Goal: Communication & Community: Answer question/provide support

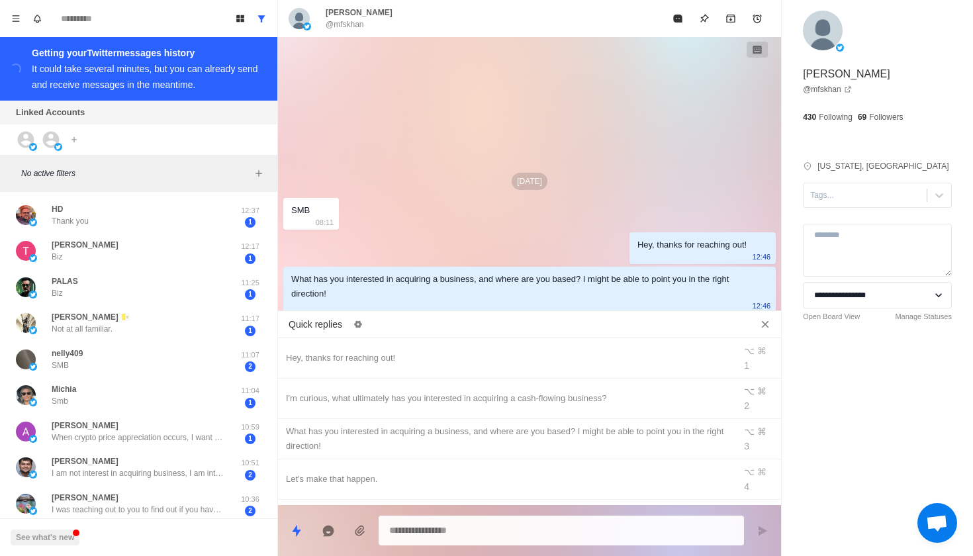
scroll to position [345, 0]
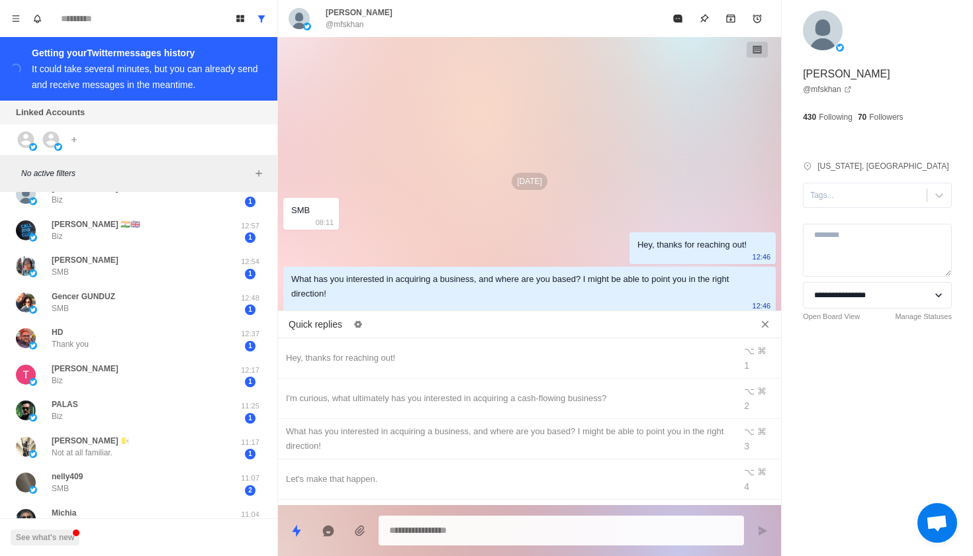
type textarea "*"
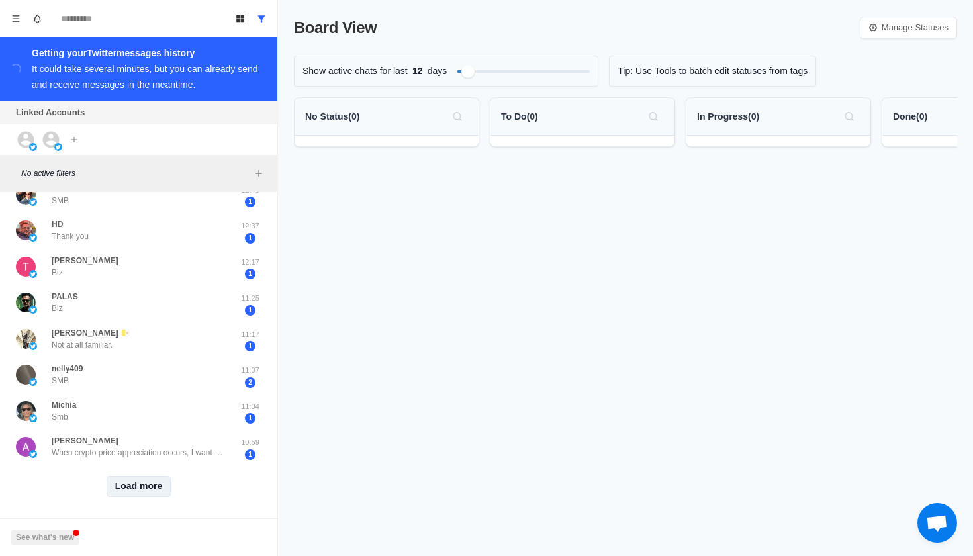
scroll to position [452, 0]
click at [159, 480] on button "Load more" at bounding box center [139, 487] width 65 height 21
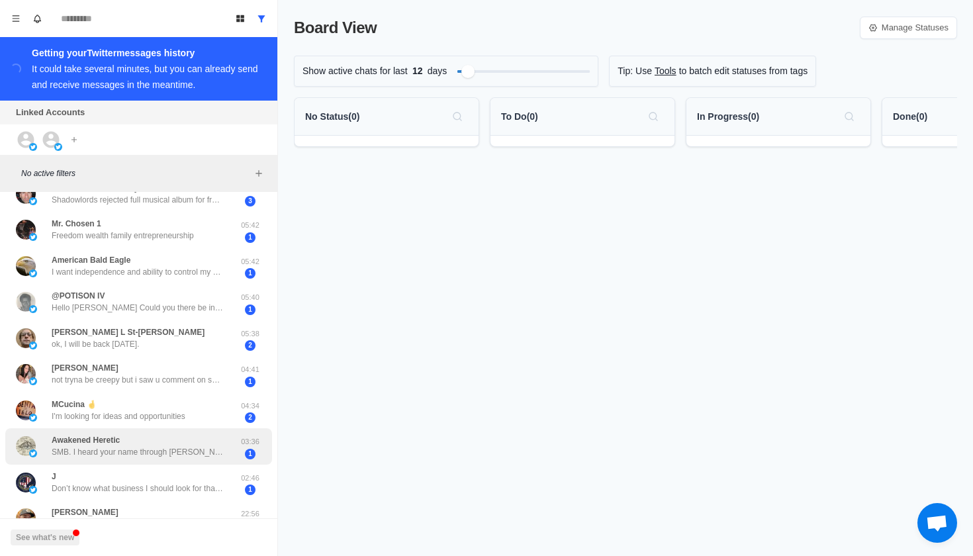
scroll to position [1096, 0]
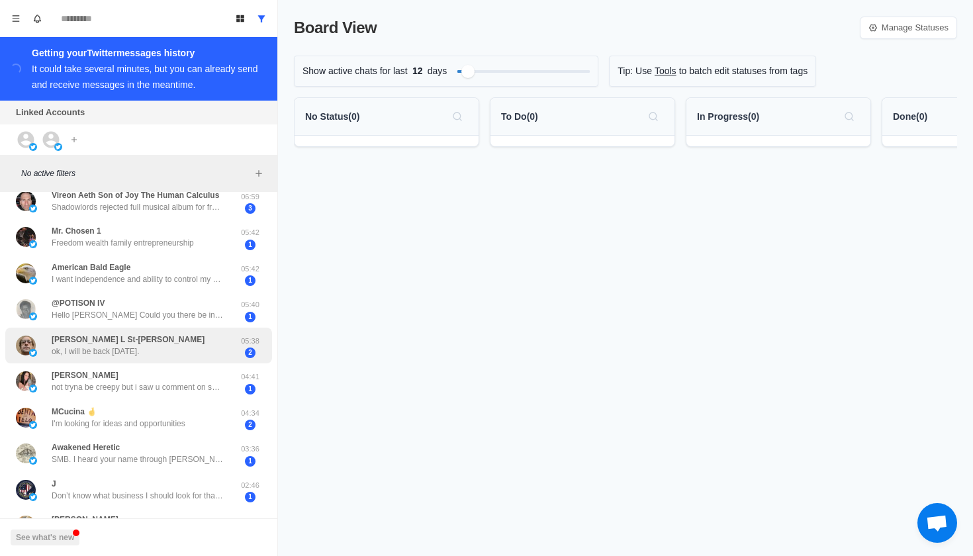
click at [140, 345] on p "ok, I will be back [DATE]." at bounding box center [96, 351] width 88 height 12
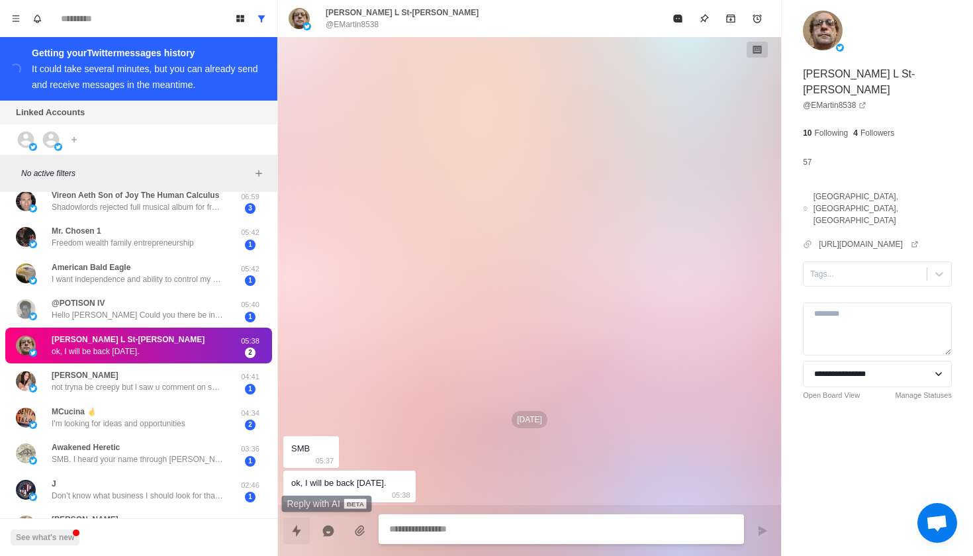
click at [285, 529] on button "Quick replies" at bounding box center [296, 530] width 26 height 26
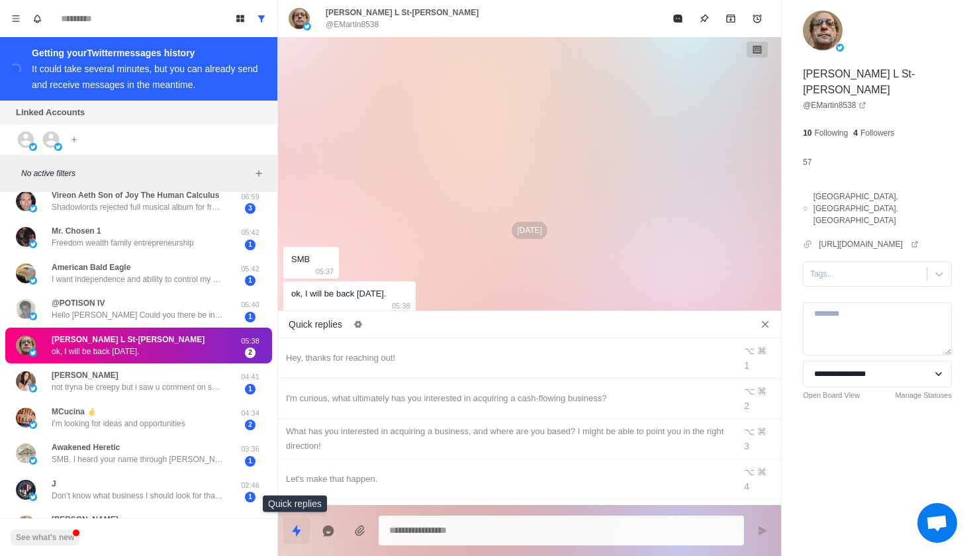
type textarea "*"
click at [349, 352] on div "Hey, thanks for reaching out!" at bounding box center [506, 358] width 441 height 15
type textarea "**********"
click at [764, 533] on icon "Send message" at bounding box center [762, 530] width 11 height 11
type textarea "*"
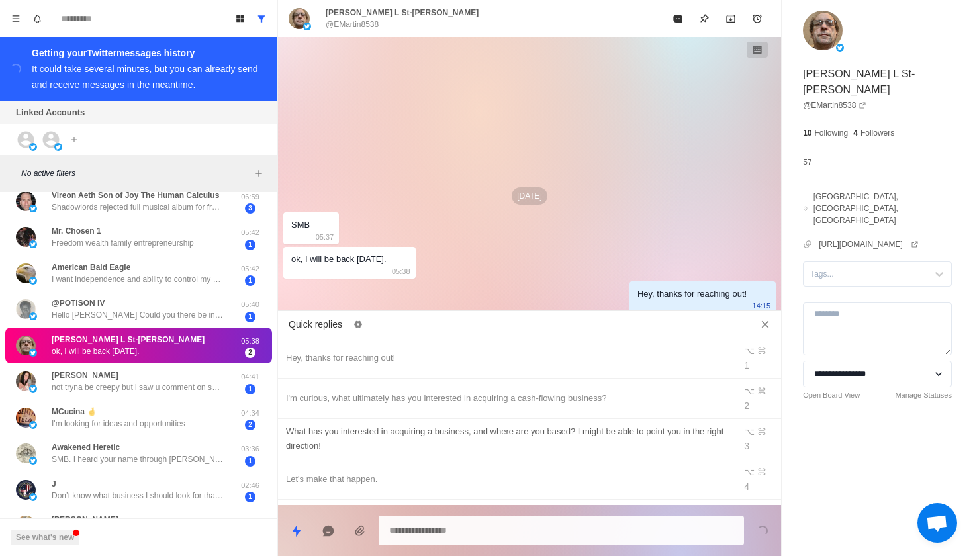
click at [561, 424] on div "What has you interested in acquiring a business, and where are you based? I mig…" at bounding box center [506, 438] width 441 height 29
type textarea "**********"
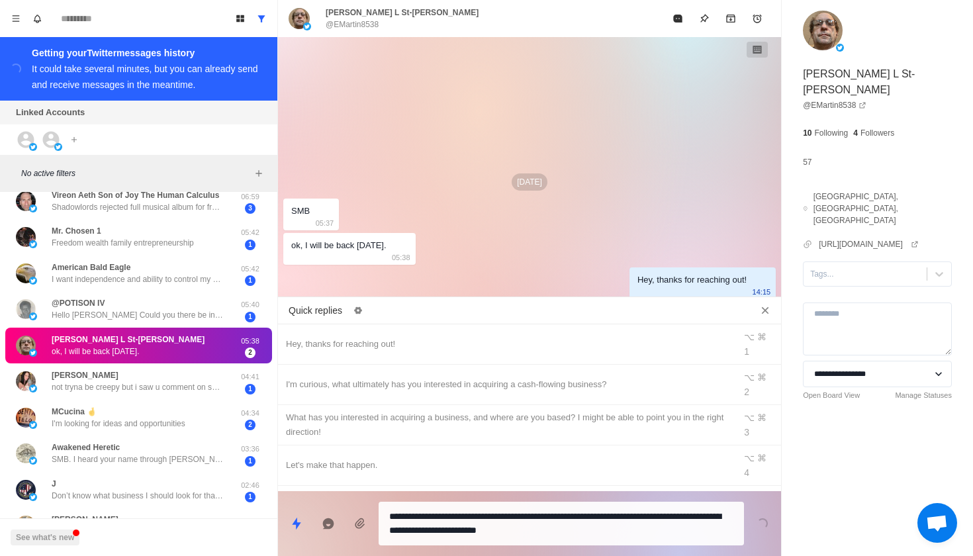
scroll to position [0, 0]
click at [754, 526] on button "Send message" at bounding box center [762, 523] width 26 height 26
type textarea "*"
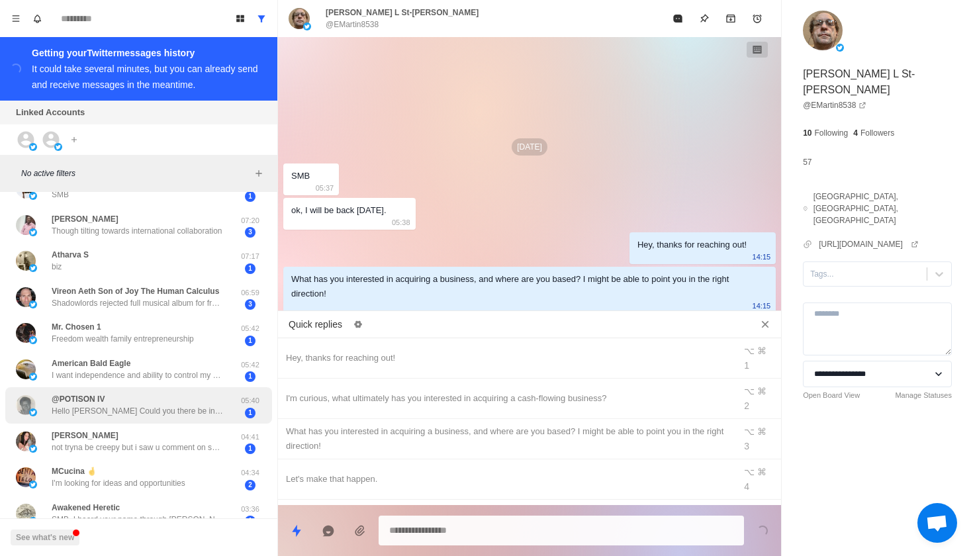
scroll to position [994, 0]
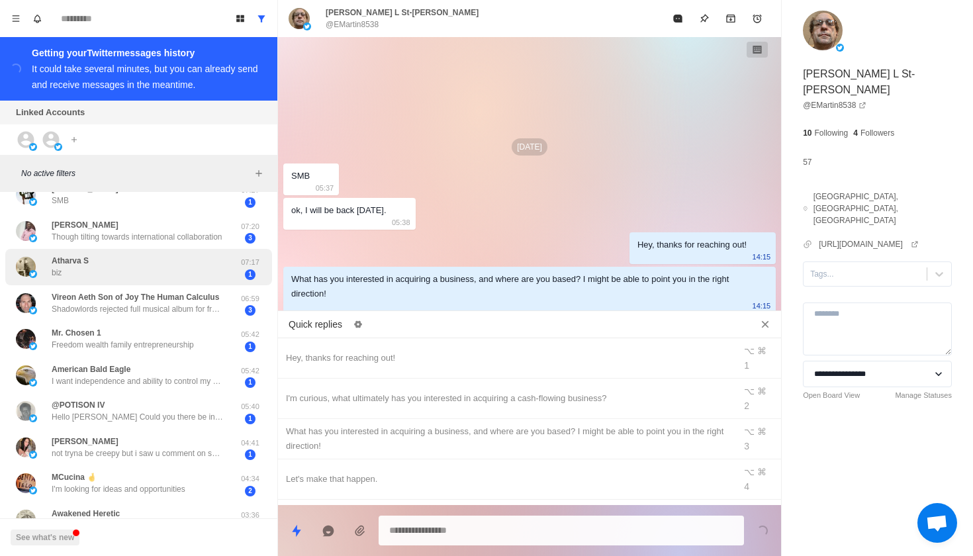
click at [193, 258] on div "Atharva S biz" at bounding box center [125, 267] width 218 height 26
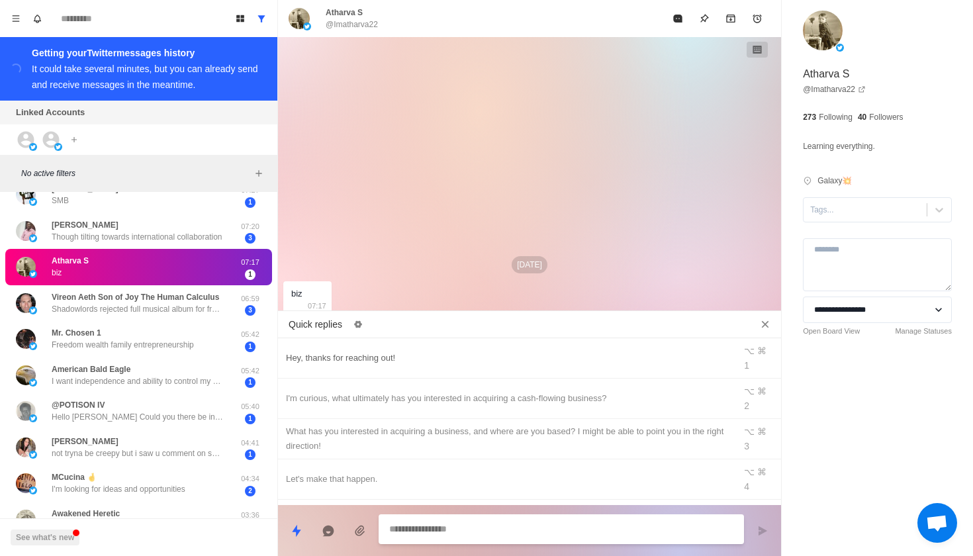
scroll to position [0, 0]
type textarea "*"
click at [354, 351] on div "Hey, thanks for reaching out!" at bounding box center [506, 358] width 441 height 15
type textarea "**********"
click at [756, 533] on button "Send message" at bounding box center [762, 530] width 26 height 26
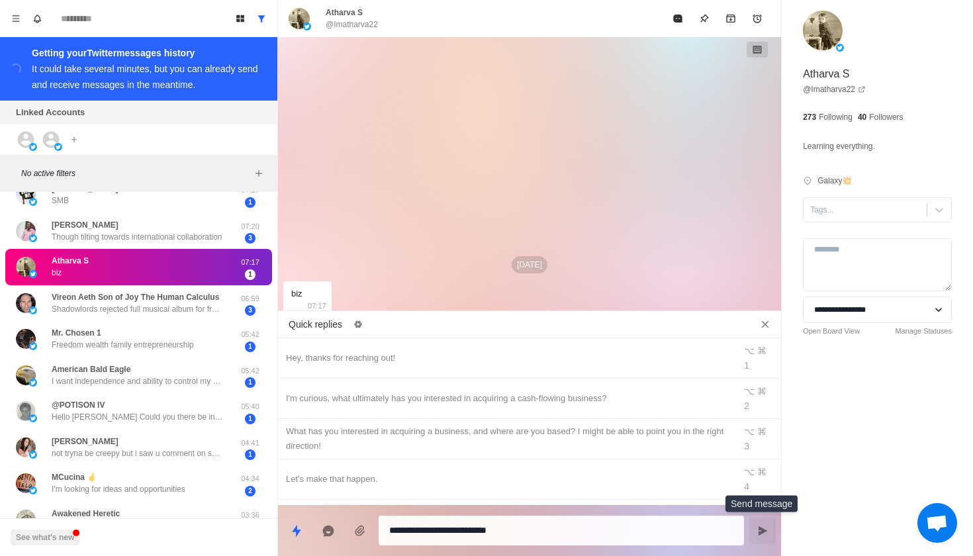
type textarea "*"
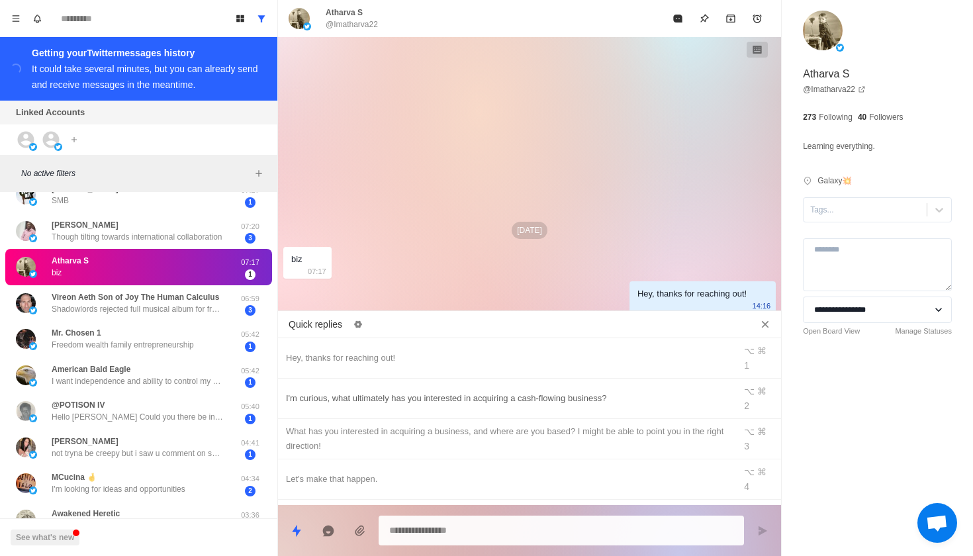
type textarea "*"
click at [563, 424] on div "What has you interested in acquiring a business, and where are you based? I mig…" at bounding box center [506, 438] width 441 height 29
type textarea "**********"
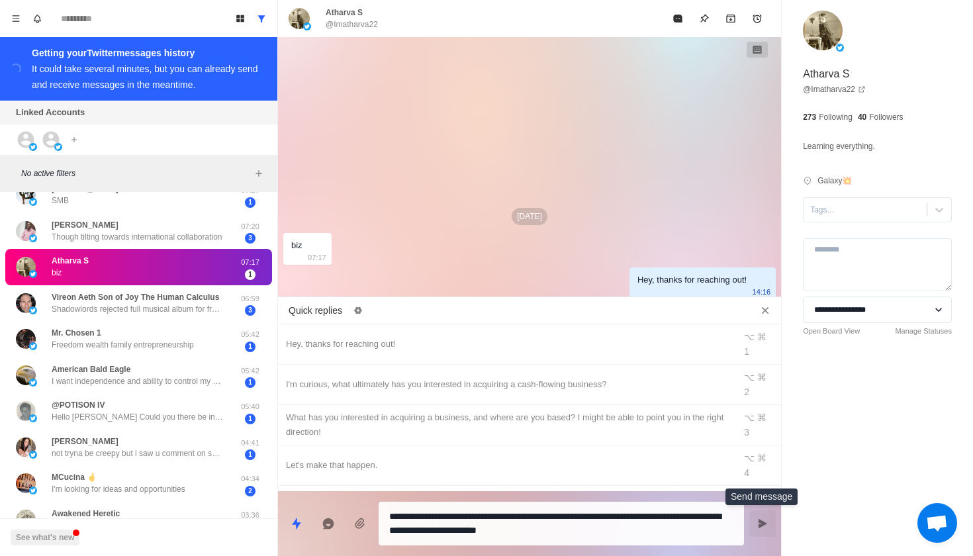
click at [756, 516] on button "Send message" at bounding box center [762, 523] width 26 height 26
type textarea "*"
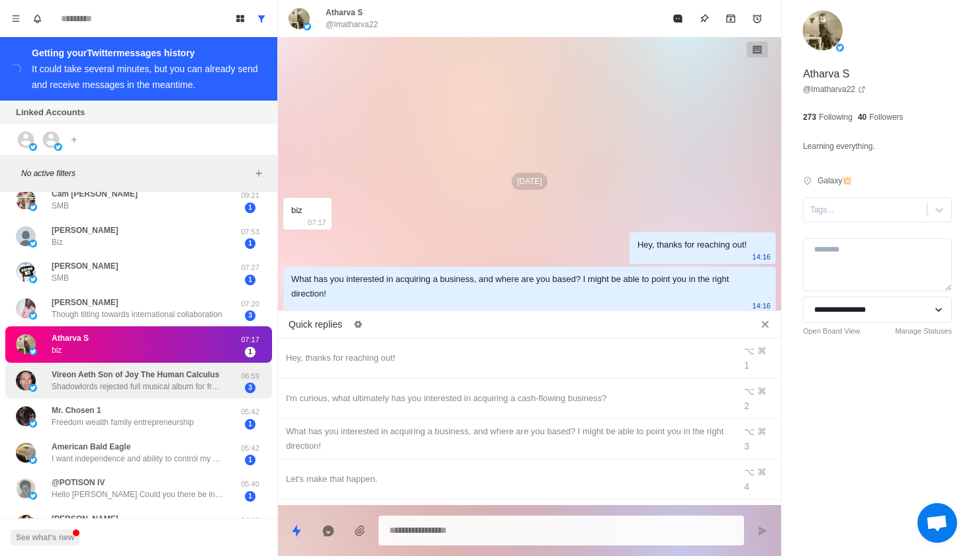
scroll to position [916, 0]
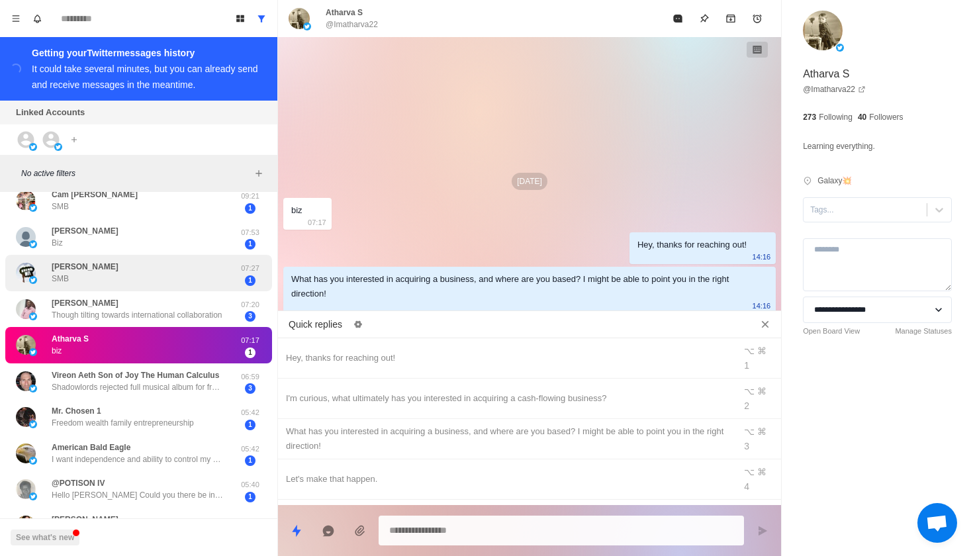
click at [178, 265] on div "[PERSON_NAME] - [PERSON_NAME]" at bounding box center [125, 273] width 218 height 26
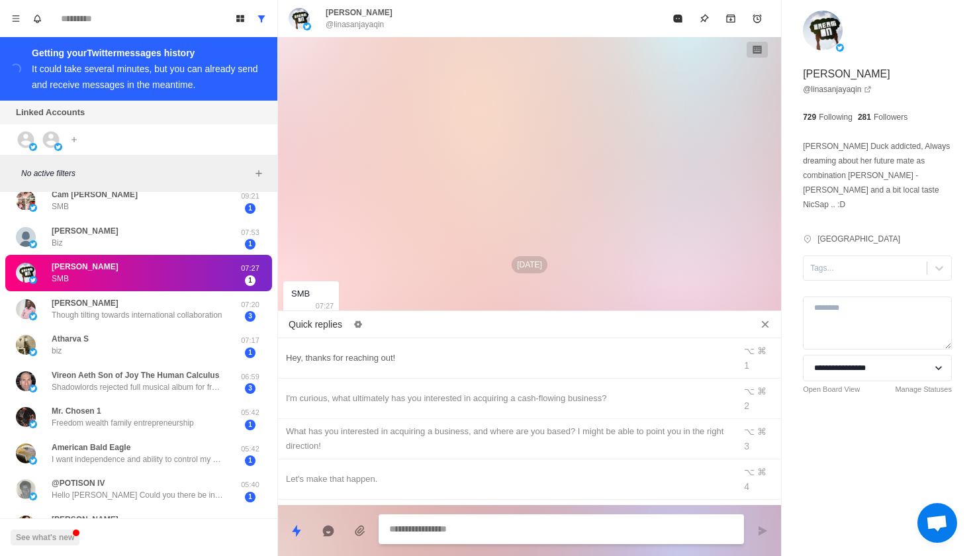
type textarea "*"
click at [376, 351] on div "Hey, thanks for reaching out!" at bounding box center [506, 358] width 441 height 15
type textarea "**********"
click at [759, 526] on icon "Send message" at bounding box center [762, 529] width 9 height 9
type textarea "*"
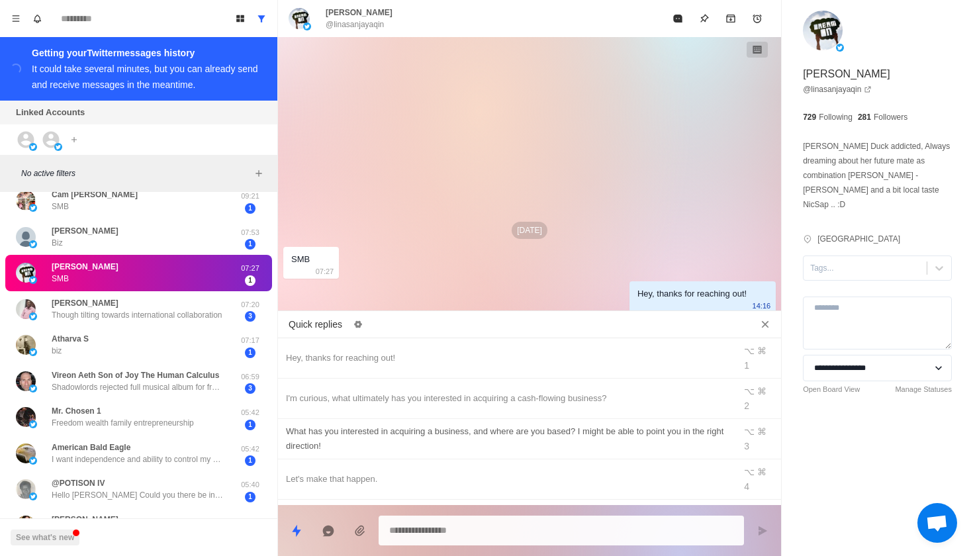
type textarea "*"
click at [478, 424] on div "What has you interested in acquiring a business, and where are you based? I mig…" at bounding box center [506, 438] width 441 height 29
type textarea "**********"
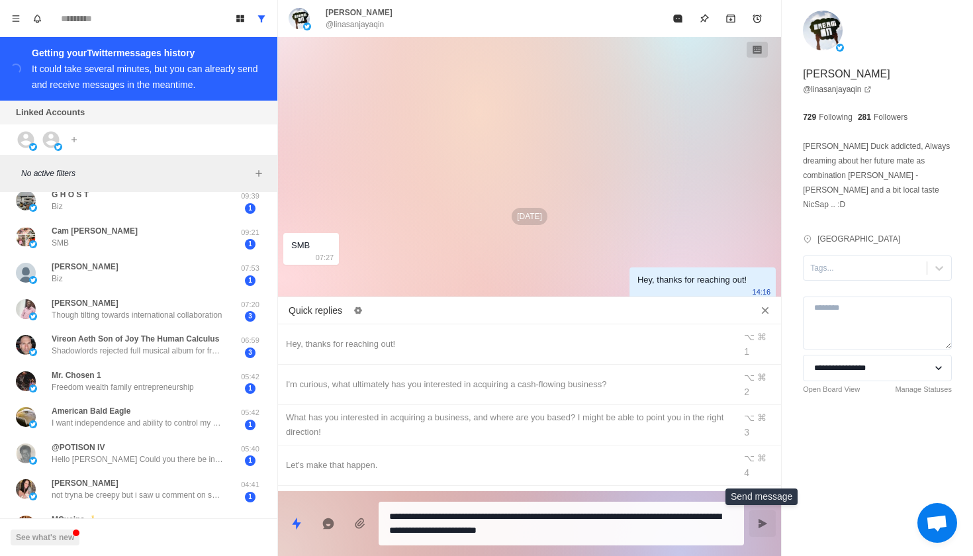
click at [765, 520] on icon "Send message" at bounding box center [762, 523] width 11 height 11
type textarea "*"
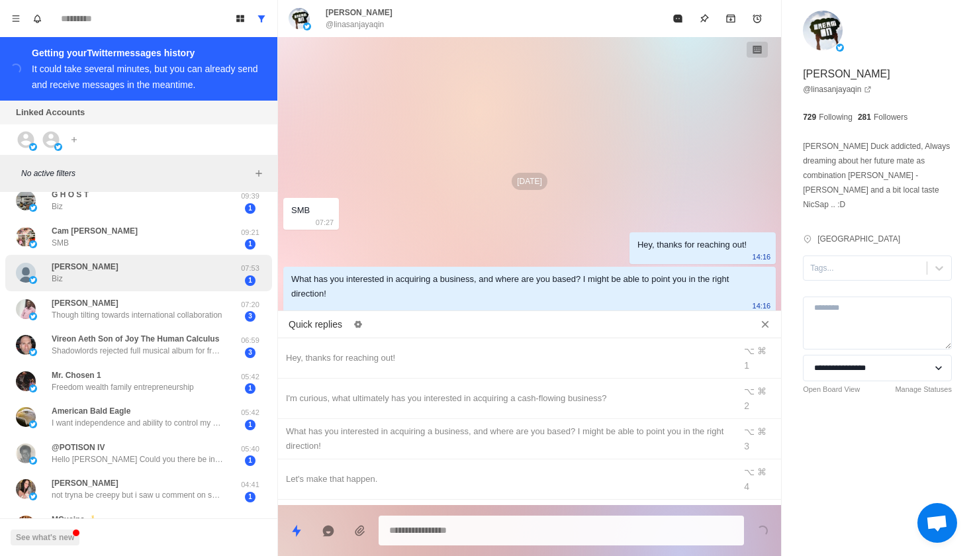
click at [230, 260] on div "[PERSON_NAME] Biz" at bounding box center [125, 273] width 218 height 26
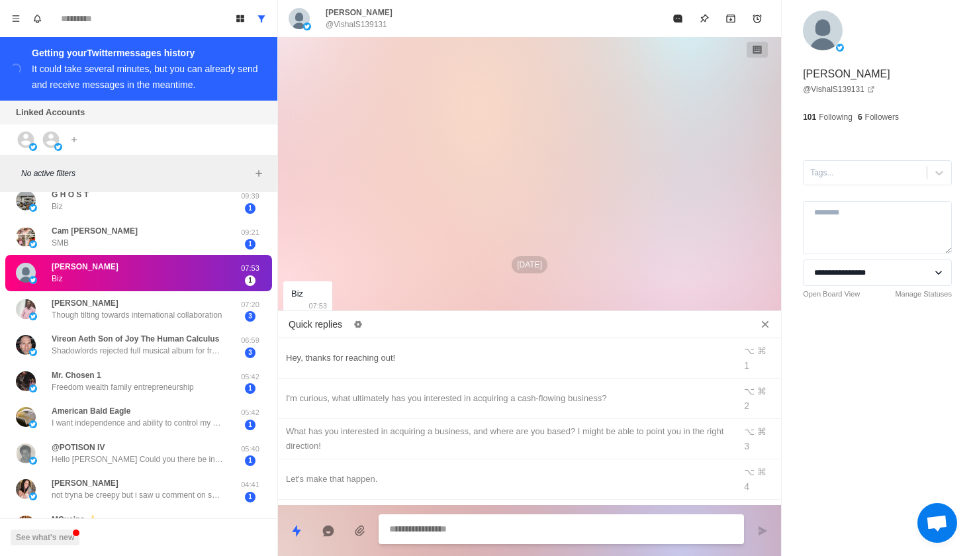
type textarea "*"
click at [424, 354] on div "Hey, thanks for reaching out!" at bounding box center [506, 358] width 441 height 15
type textarea "**********"
click at [766, 534] on icon "Send message" at bounding box center [762, 530] width 11 height 11
type textarea "*"
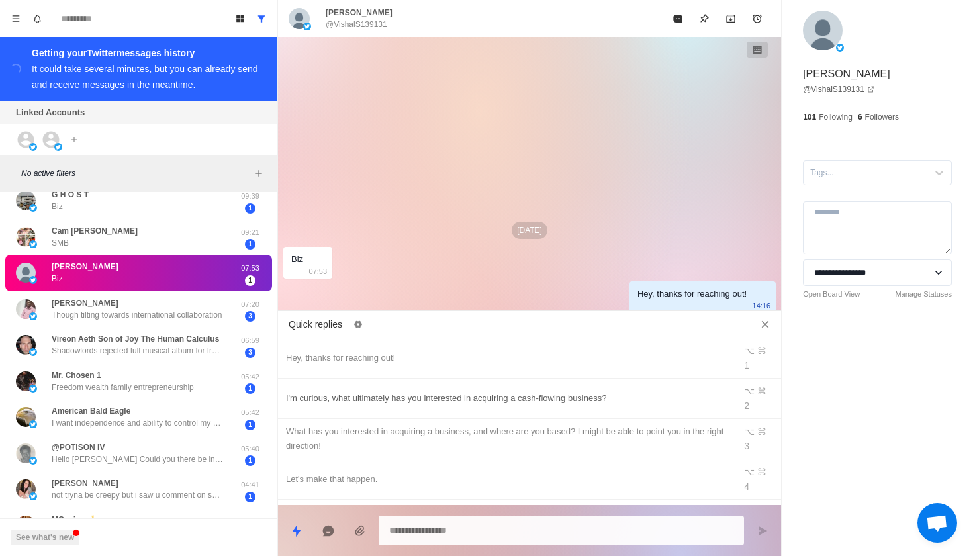
type textarea "*"
click at [574, 424] on div "What has you interested in acquiring a business, and where are you based? I mig…" at bounding box center [506, 438] width 441 height 29
type textarea "**********"
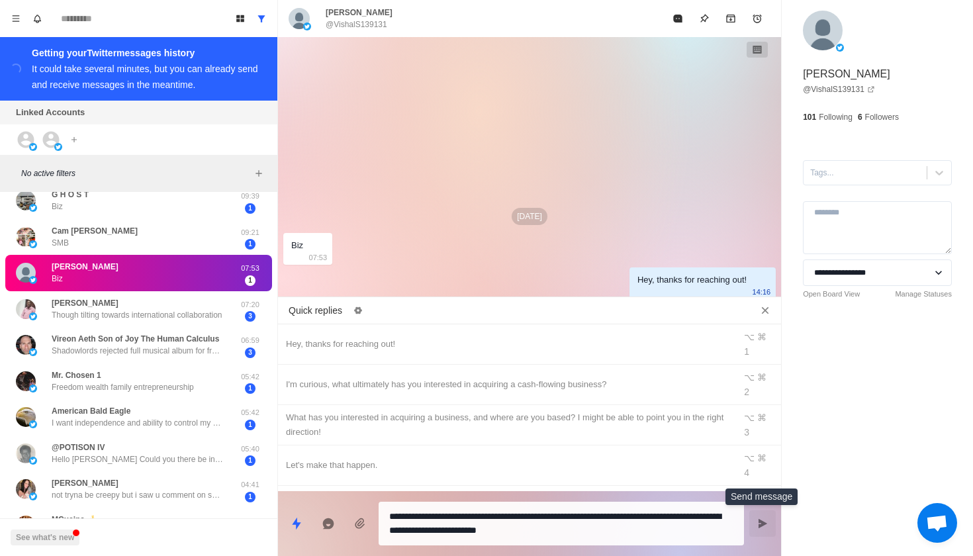
click at [768, 521] on icon "Send message" at bounding box center [762, 523] width 11 height 11
type textarea "*"
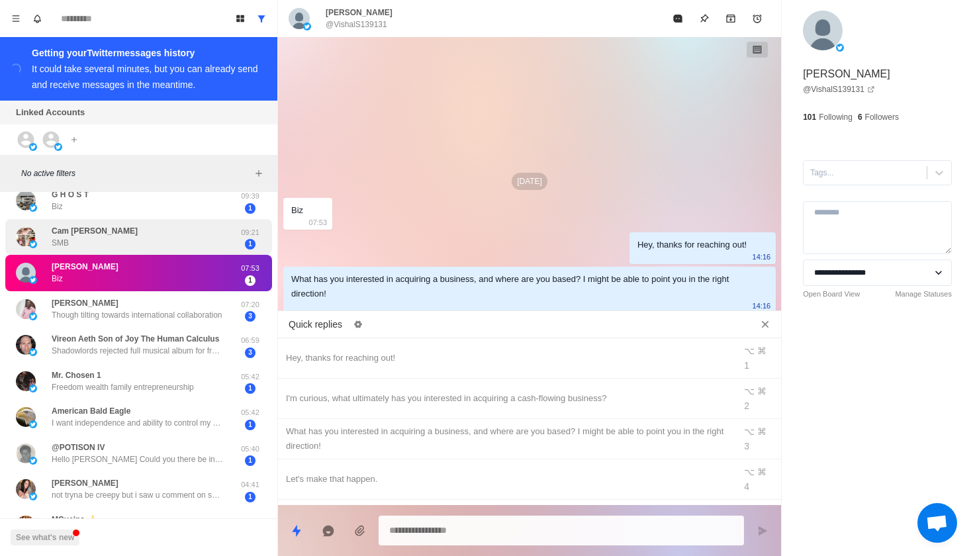
click at [111, 233] on div "Cam [PERSON_NAME] SMB" at bounding box center [125, 237] width 218 height 26
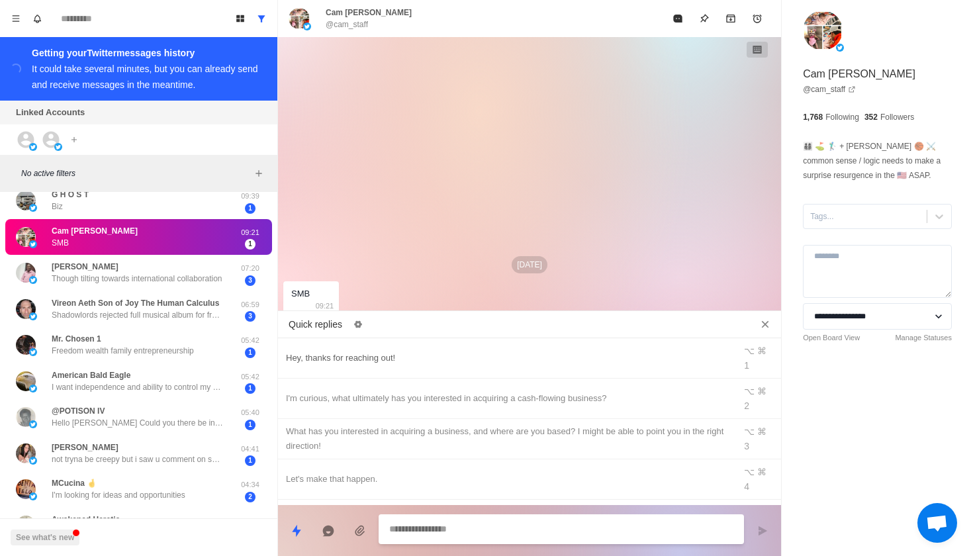
scroll to position [0, 0]
type textarea "*"
click at [386, 351] on div "Hey, thanks for reaching out!" at bounding box center [506, 358] width 441 height 15
type textarea "**********"
click at [763, 535] on icon "Send message" at bounding box center [762, 530] width 11 height 11
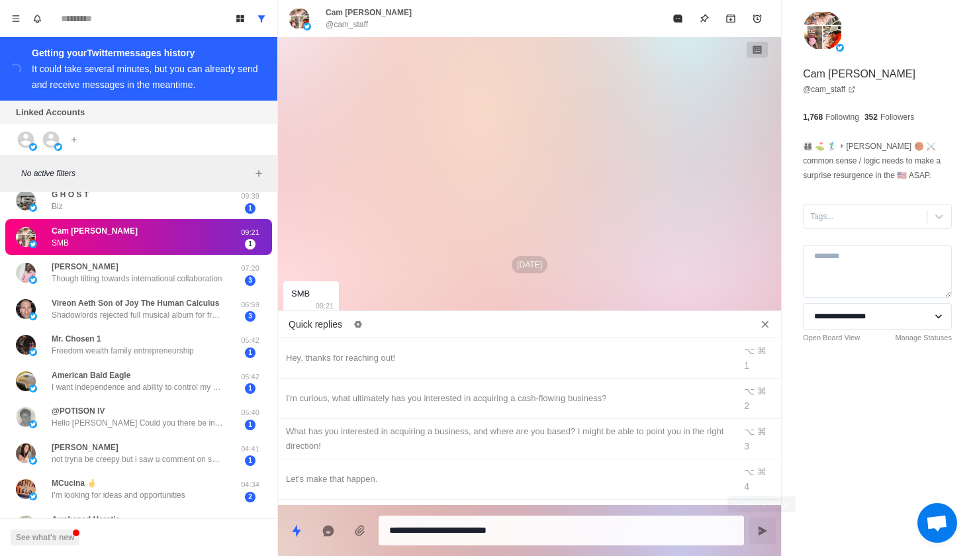
type textarea "*"
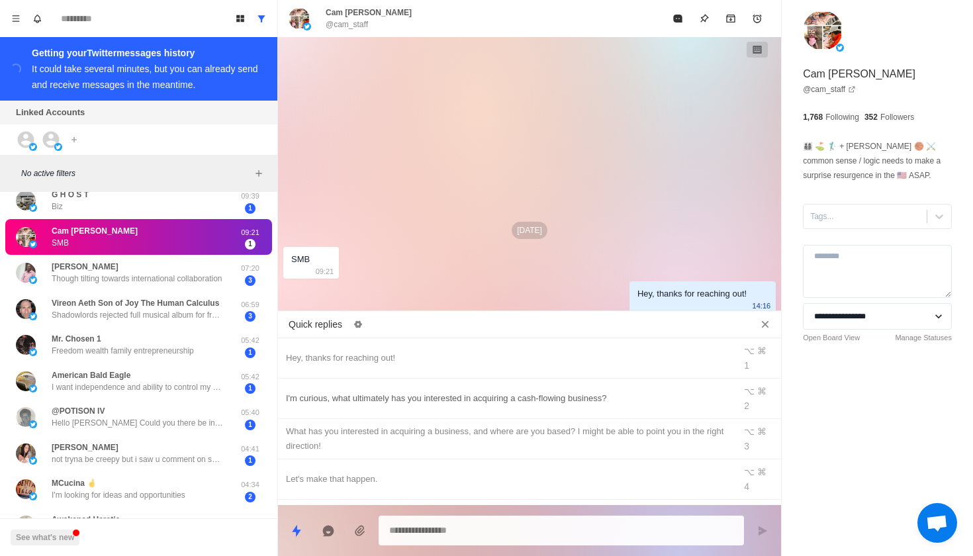
type textarea "*"
click at [619, 391] on div "I'm curious, what ultimately has you interested in acquiring a cash-flowing bus…" at bounding box center [506, 398] width 441 height 15
type textarea "**********"
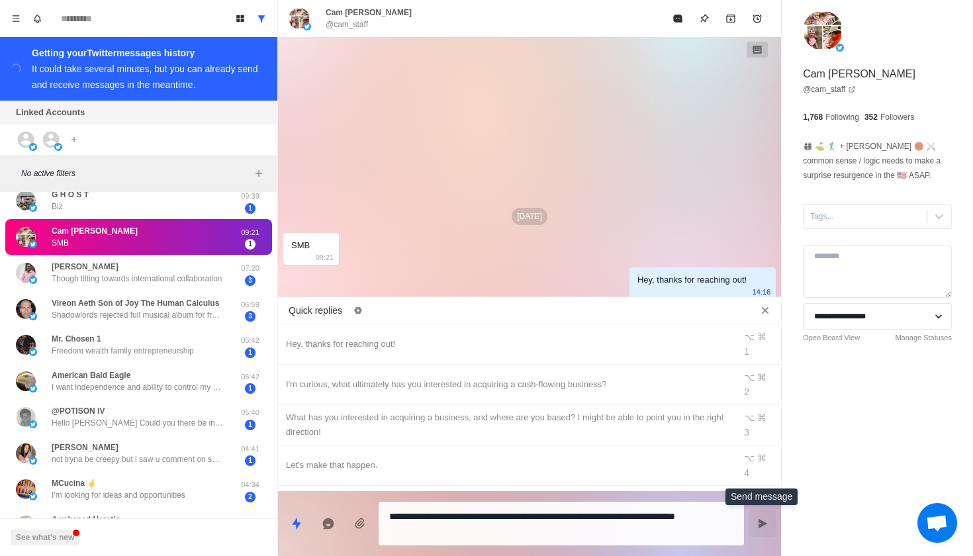
click at [758, 534] on button "Send message" at bounding box center [762, 523] width 26 height 26
type textarea "*"
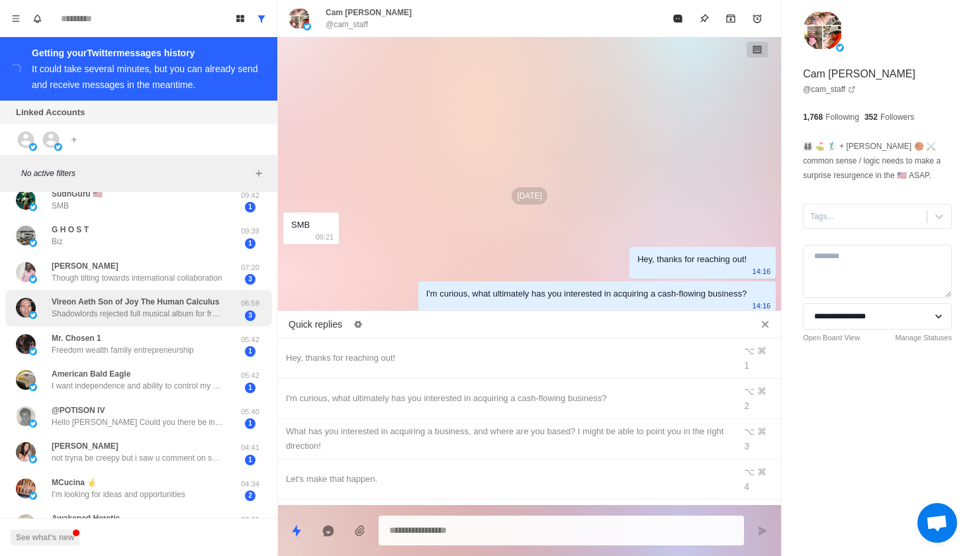
scroll to position [872, 0]
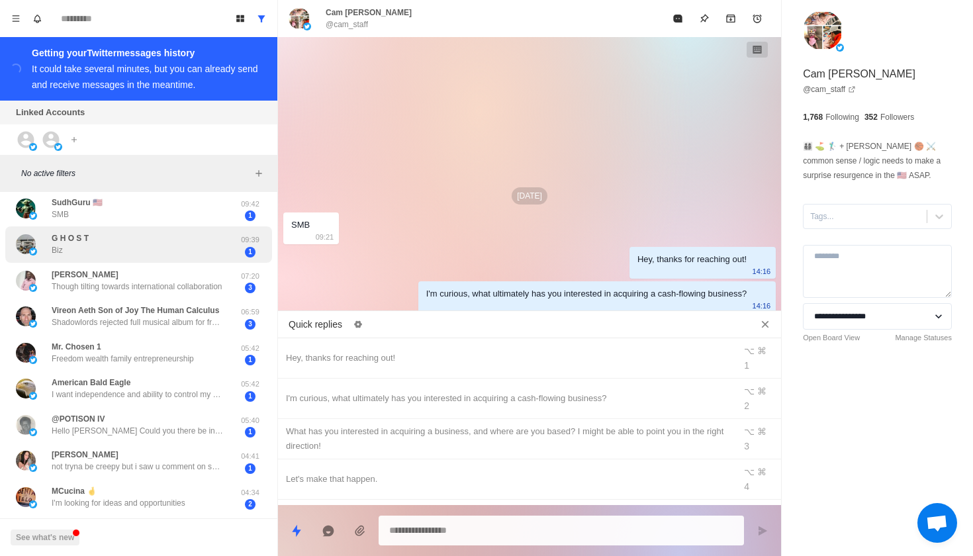
click at [236, 247] on div "1" at bounding box center [250, 252] width 33 height 11
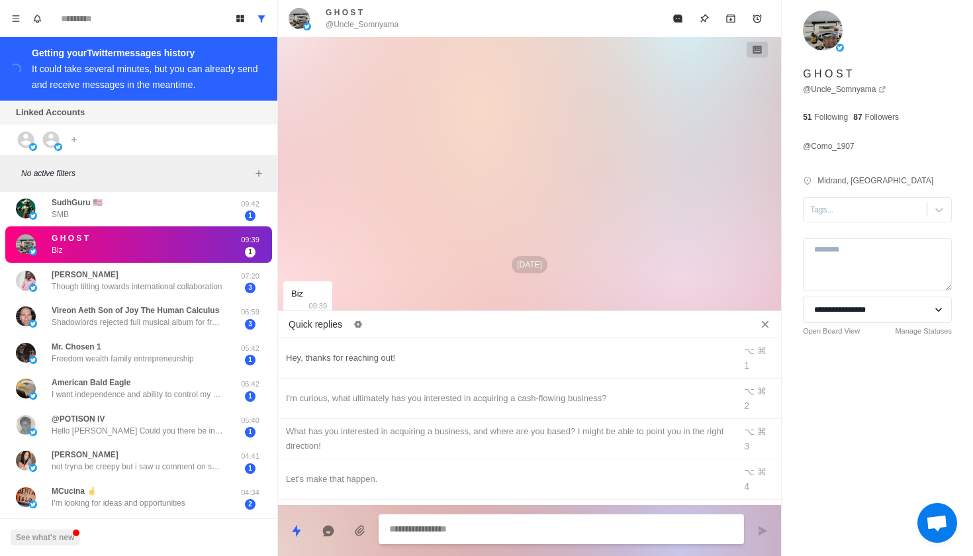
type textarea "*"
click at [416, 351] on div "Hey, thanks for reaching out!" at bounding box center [506, 358] width 441 height 15
type textarea "**********"
click at [733, 18] on icon "Archive" at bounding box center [730, 18] width 11 height 11
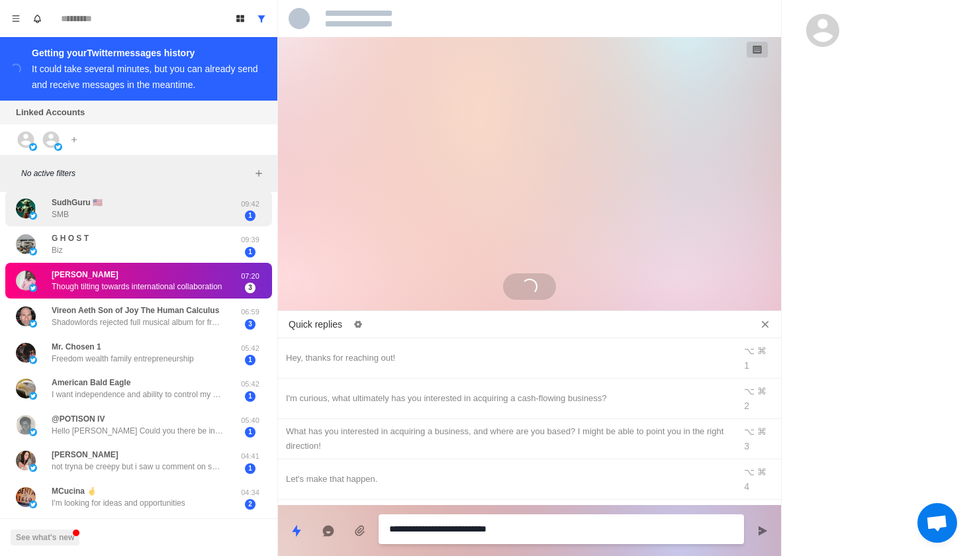
click at [198, 206] on div "SudhGuru 🇺🇸 SMB" at bounding box center [125, 209] width 218 height 26
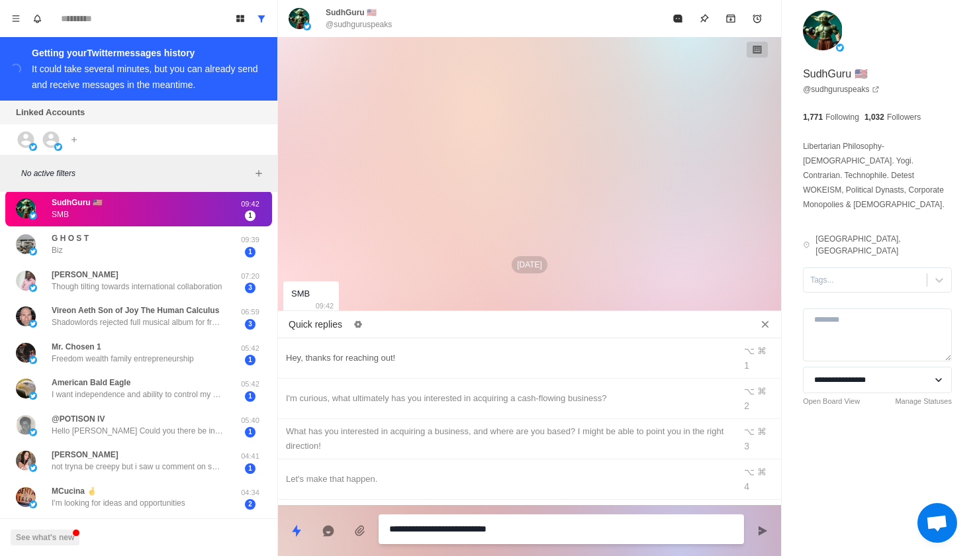
click at [427, 353] on div "Hey, thanks for reaching out!" at bounding box center [506, 358] width 441 height 15
click at [761, 529] on icon "Send message" at bounding box center [762, 529] width 9 height 9
type textarea "*"
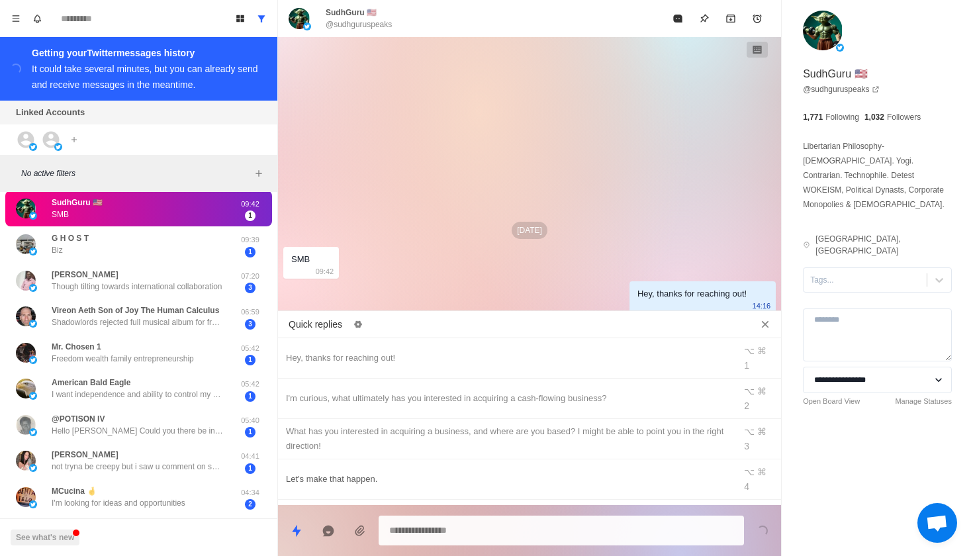
type textarea "*"
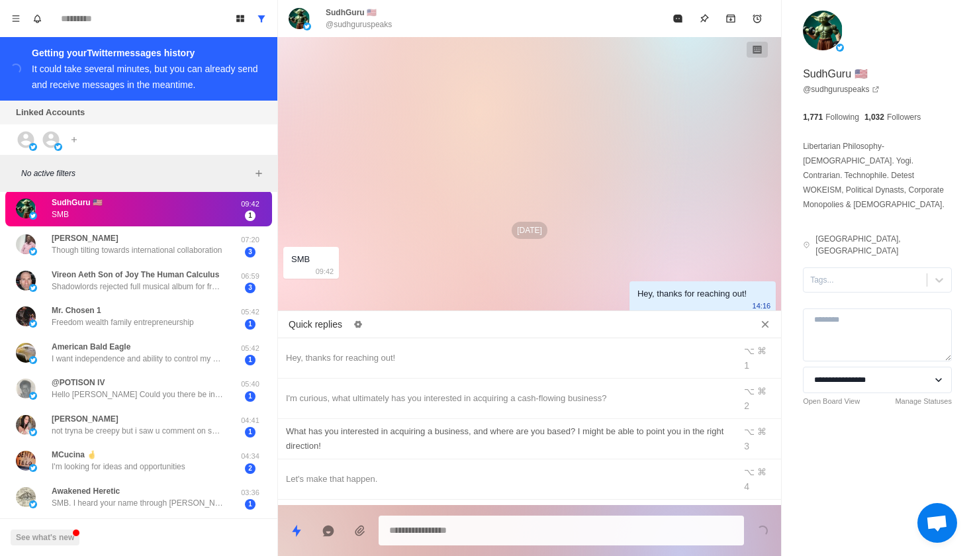
click at [655, 424] on div "What has you interested in acquiring a business, and where are you based? I mig…" at bounding box center [506, 438] width 441 height 29
type textarea "**********"
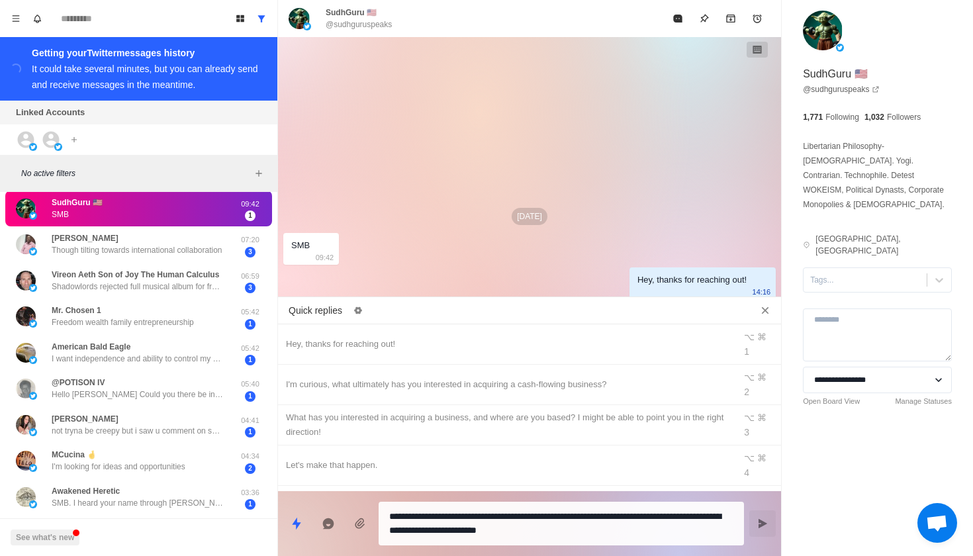
click at [772, 528] on button "Send message" at bounding box center [762, 523] width 26 height 26
type textarea "*"
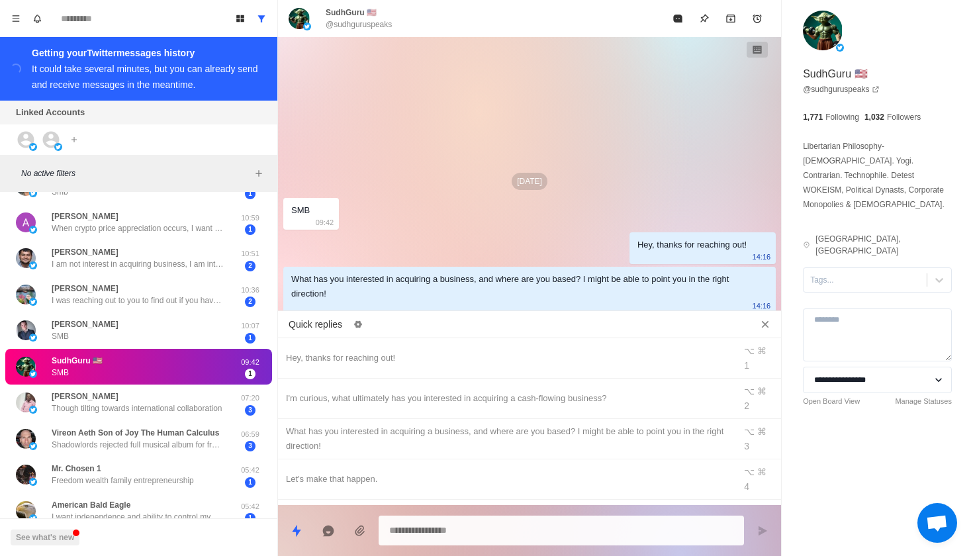
scroll to position [715, 0]
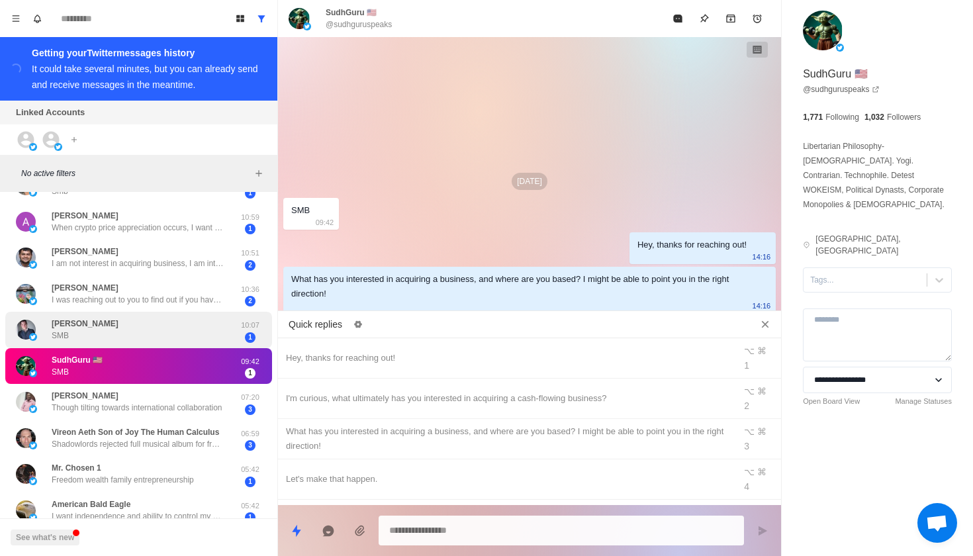
click at [189, 327] on div "[PERSON_NAME] SMB" at bounding box center [125, 330] width 218 height 26
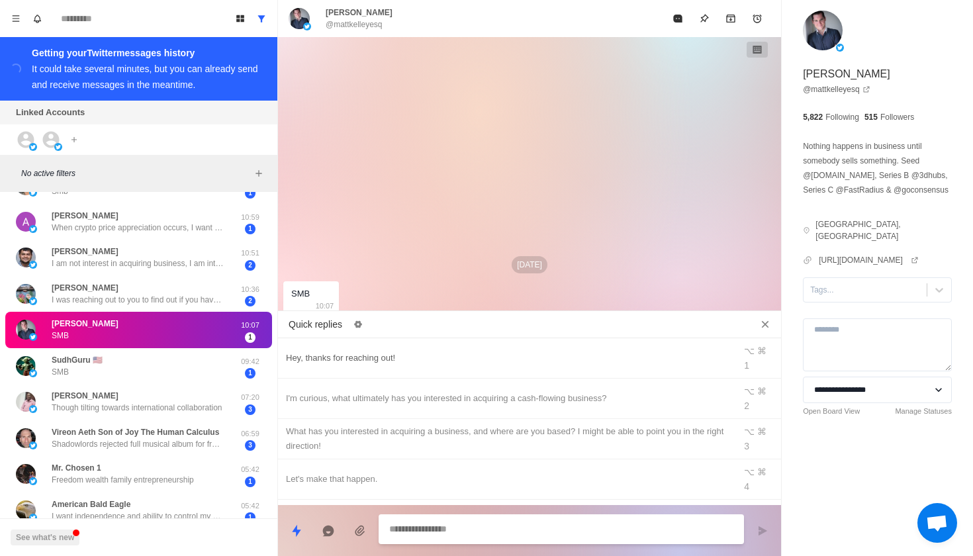
type textarea "*"
click at [402, 351] on div "Hey, thanks for reaching out!" at bounding box center [506, 358] width 441 height 15
type textarea "**********"
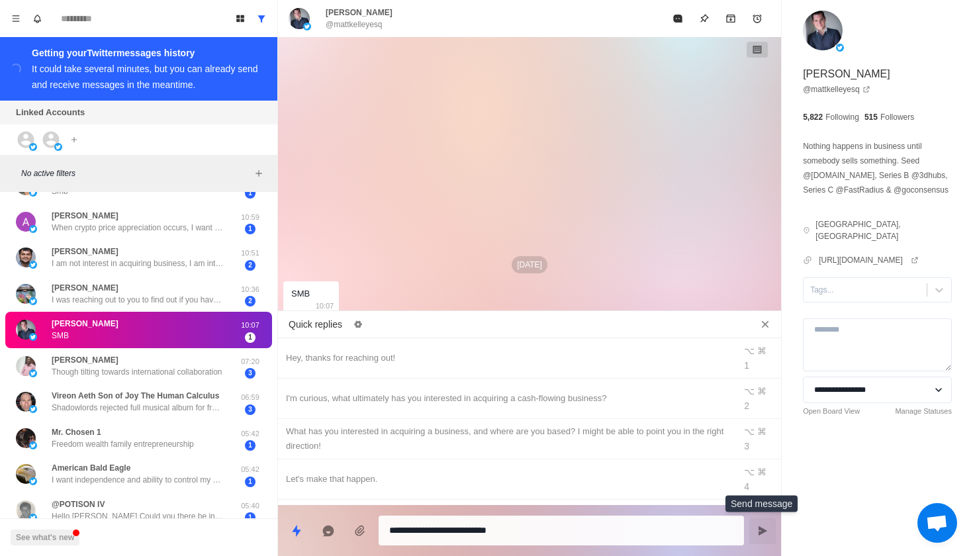
click at [775, 533] on button "Send message" at bounding box center [762, 530] width 26 height 26
type textarea "*"
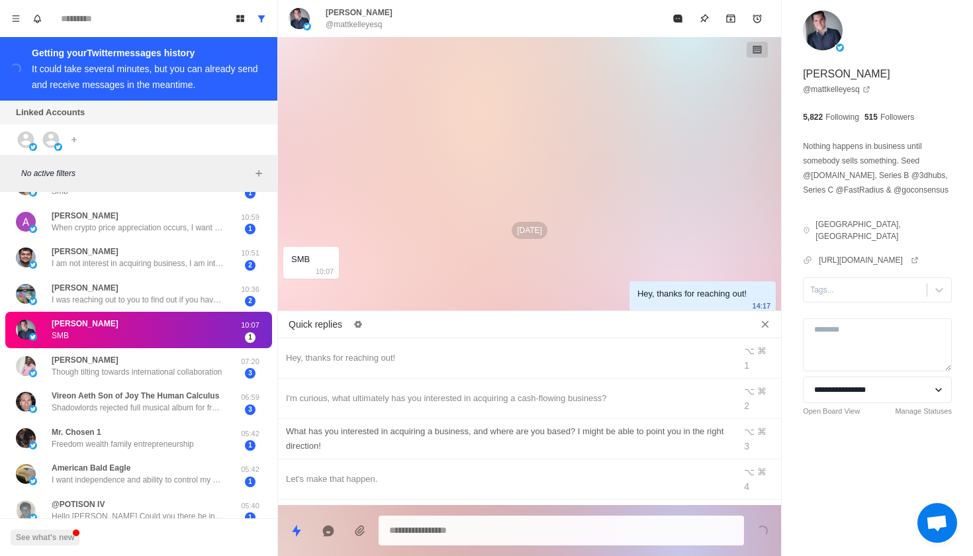
type textarea "*"
click at [655, 424] on div "What has you interested in acquiring a business, and where are you based? I mig…" at bounding box center [506, 438] width 441 height 29
type textarea "**********"
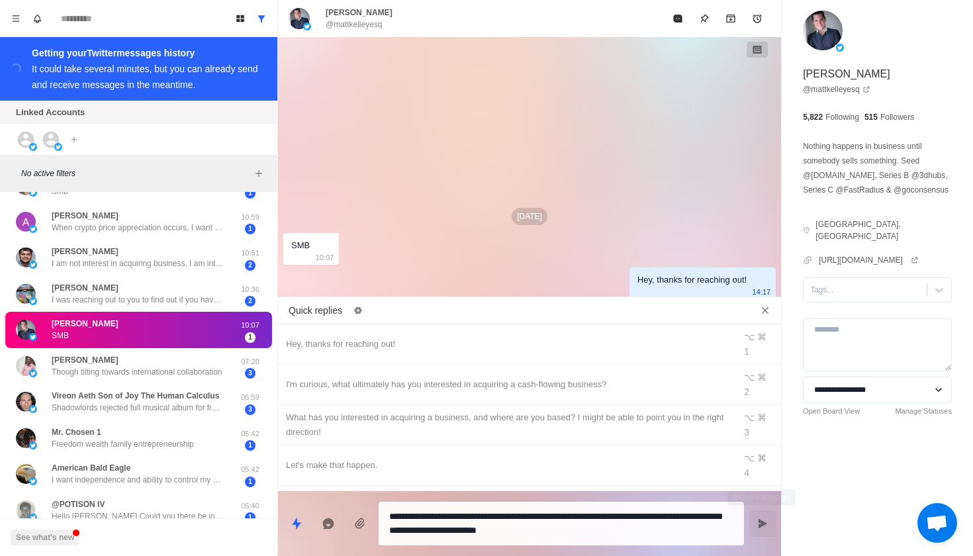
click at [763, 521] on icon "Send message" at bounding box center [762, 523] width 9 height 9
type textarea "*"
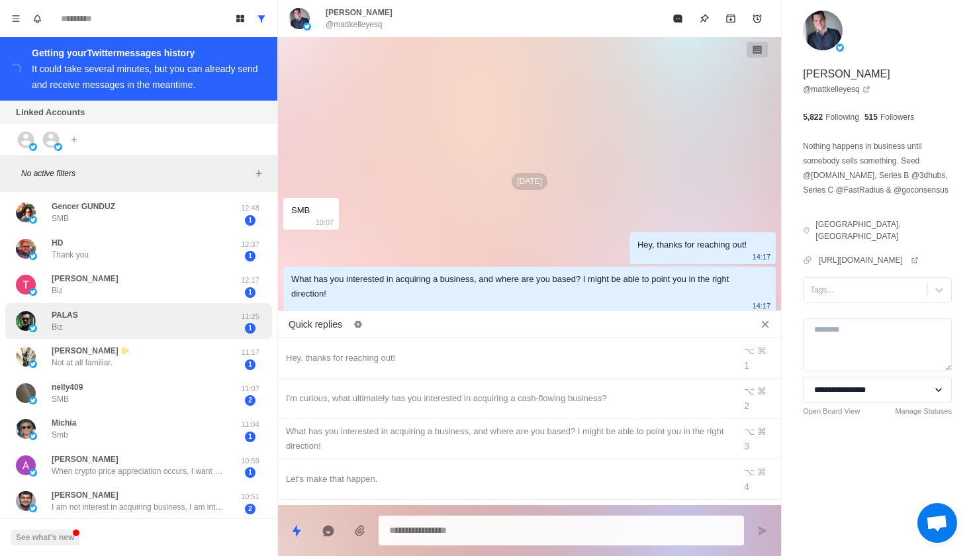
scroll to position [437, 0]
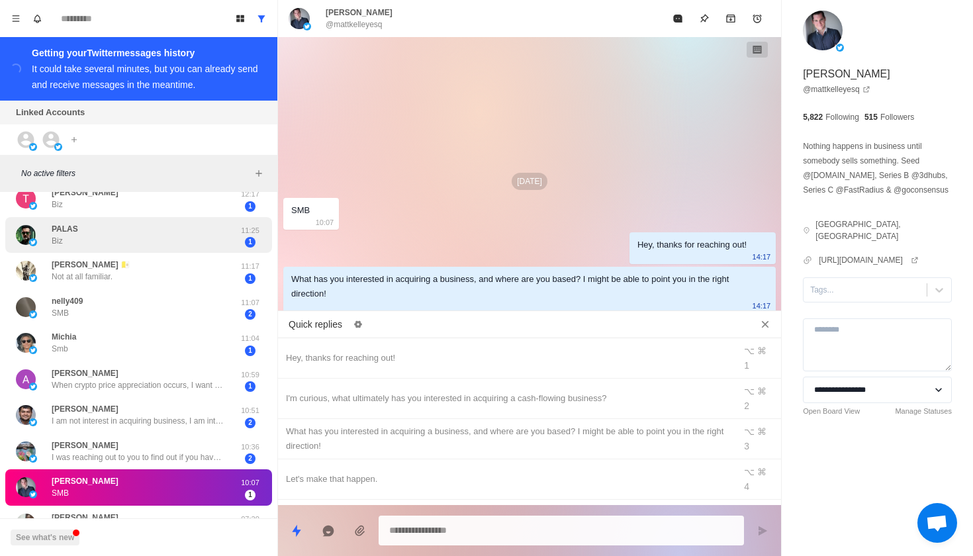
click at [198, 240] on div "PALAS Biz" at bounding box center [125, 235] width 218 height 26
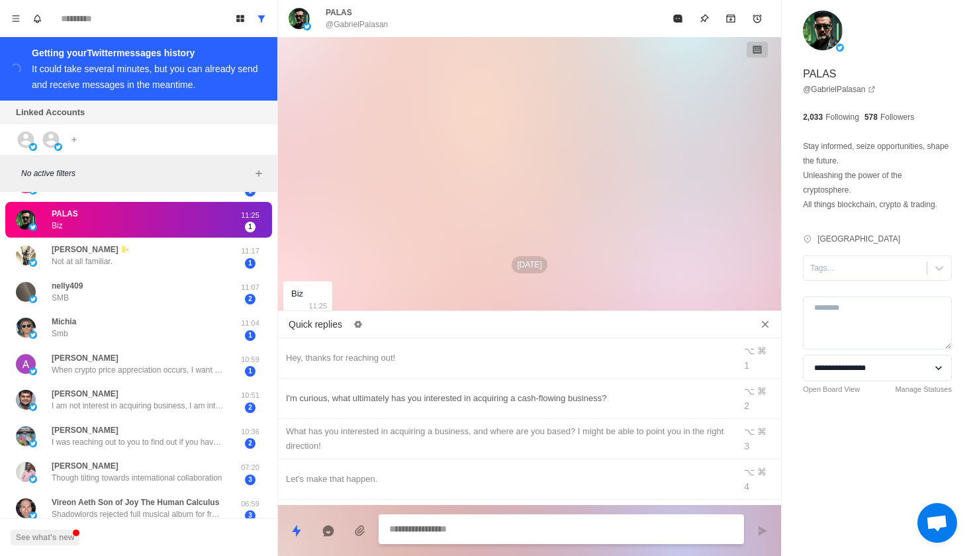
scroll to position [0, 0]
click at [728, 20] on icon "Archive" at bounding box center [730, 18] width 11 height 11
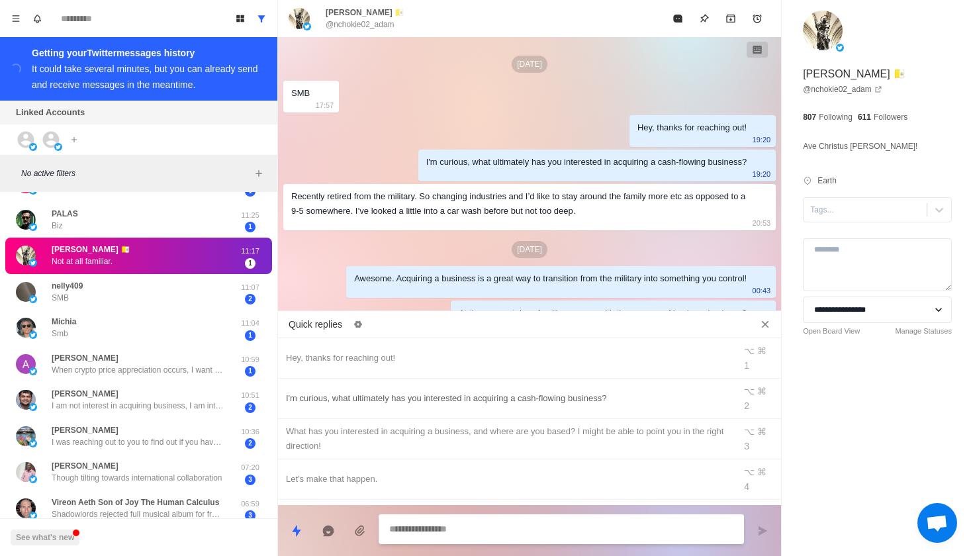
scroll to position [54, 0]
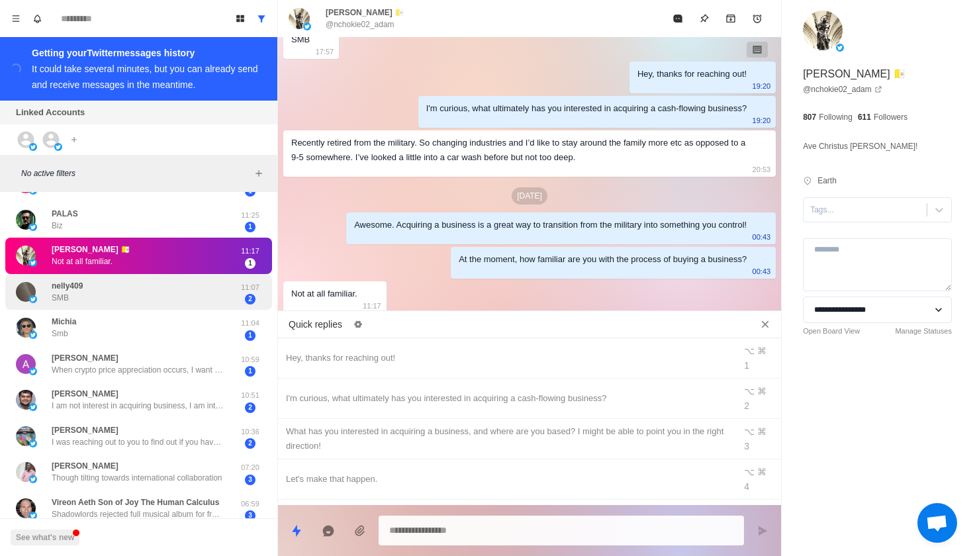
click at [224, 287] on div "nelly409 SMB" at bounding box center [125, 292] width 218 height 26
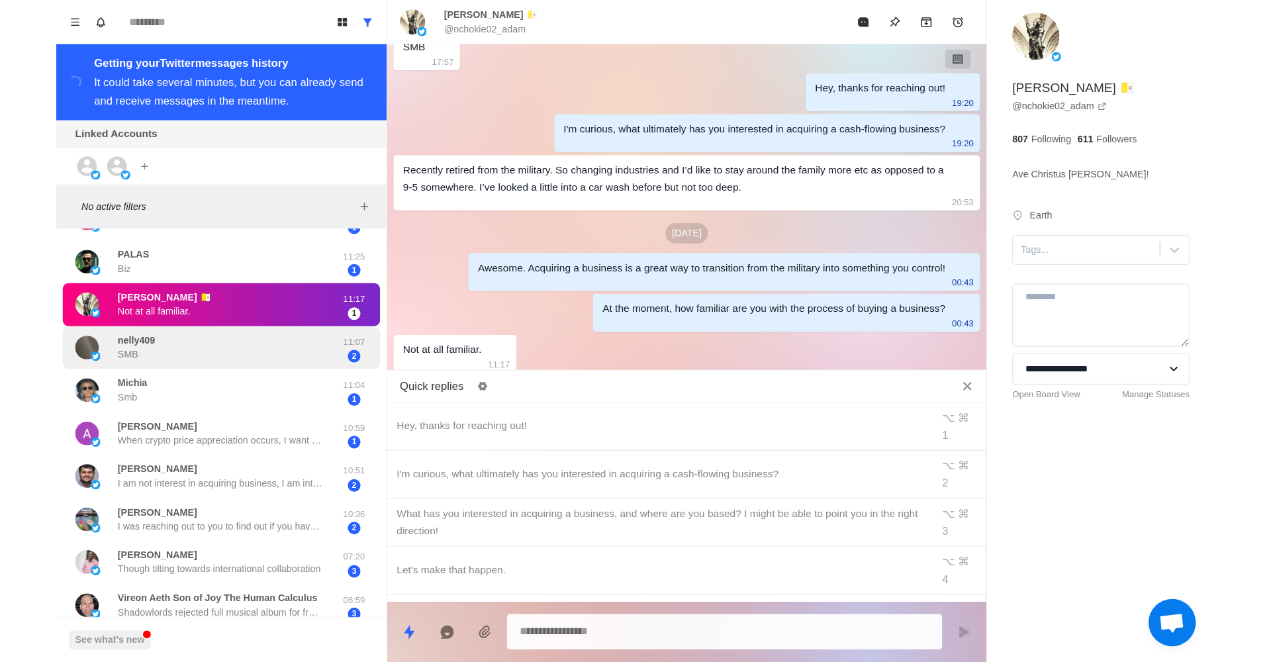
scroll to position [0, 0]
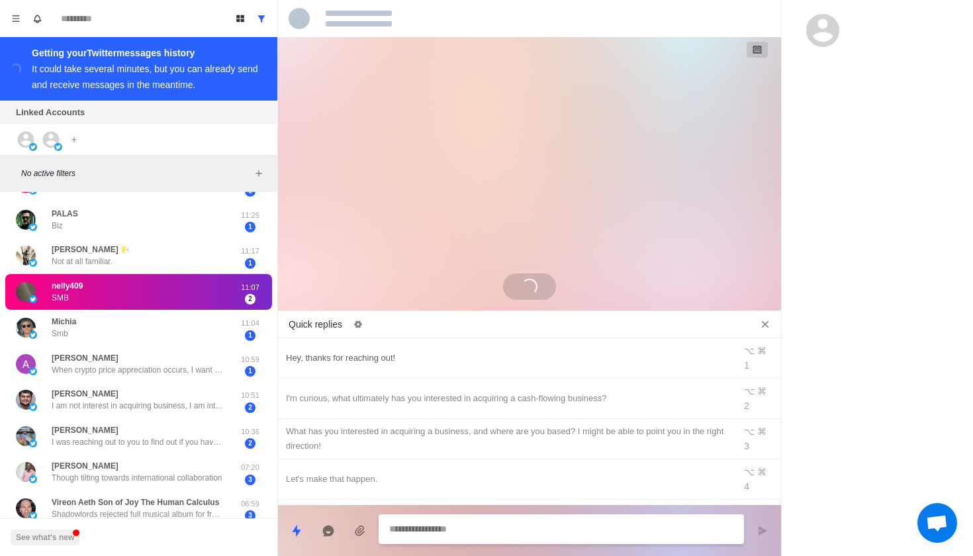
type textarea "*"
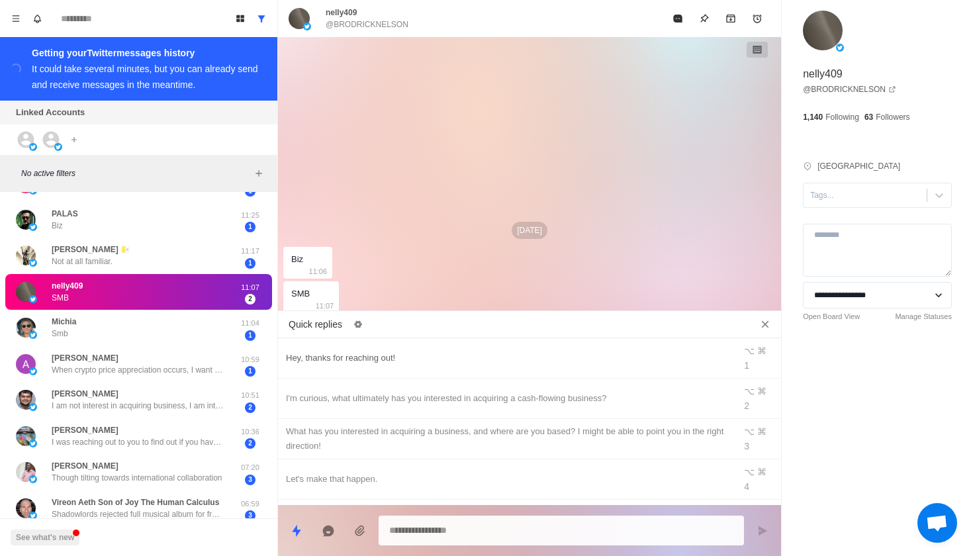
click at [354, 351] on div "Hey, thanks for reaching out!" at bounding box center [506, 358] width 441 height 15
type textarea "**********"
click at [759, 535] on icon "Send message" at bounding box center [762, 530] width 11 height 11
type textarea "*"
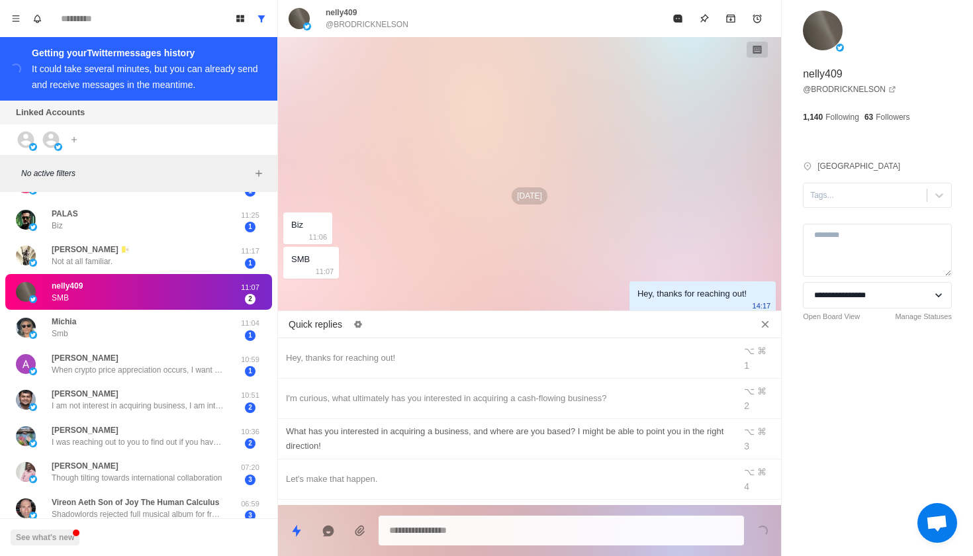
click at [626, 424] on div "What has you interested in acquiring a business, and where are you based? I mig…" at bounding box center [506, 438] width 441 height 29
type textarea "**********"
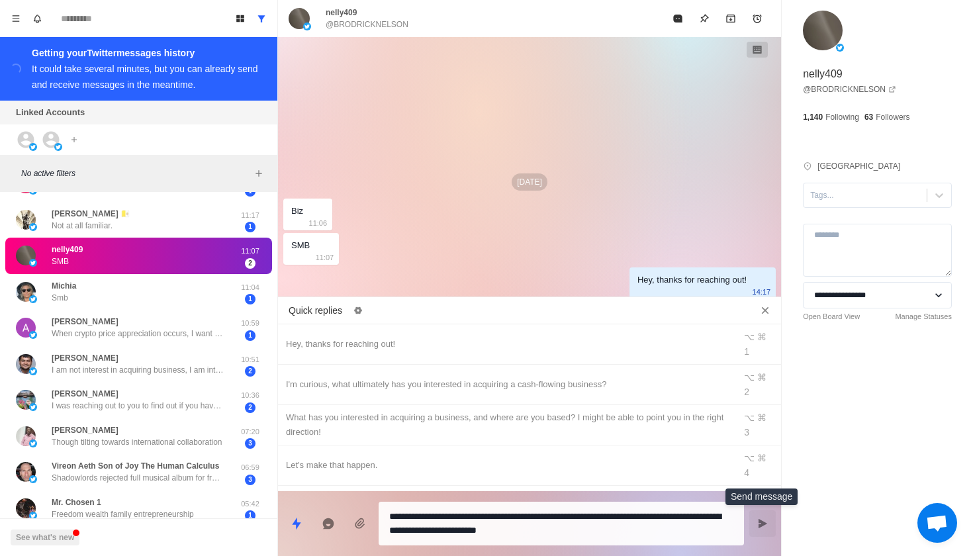
click at [760, 528] on icon "Send message" at bounding box center [762, 523] width 11 height 11
type textarea "*"
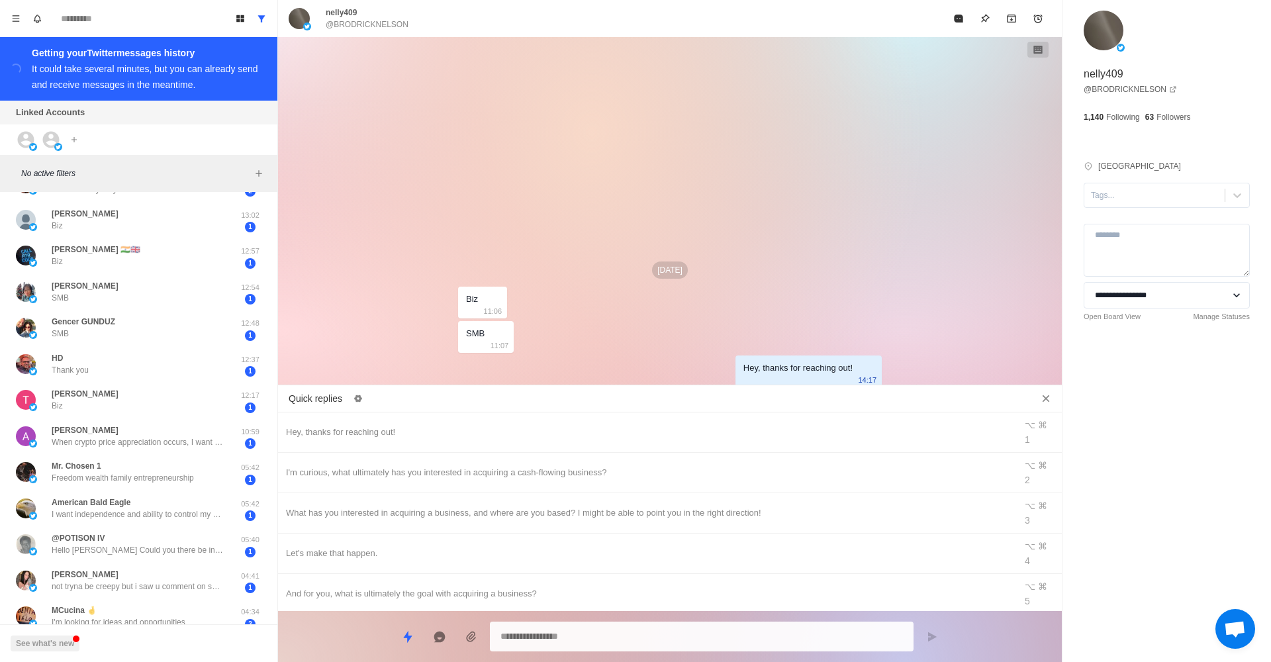
click at [972, 396] on icon "Close quick replies" at bounding box center [1045, 398] width 13 height 13
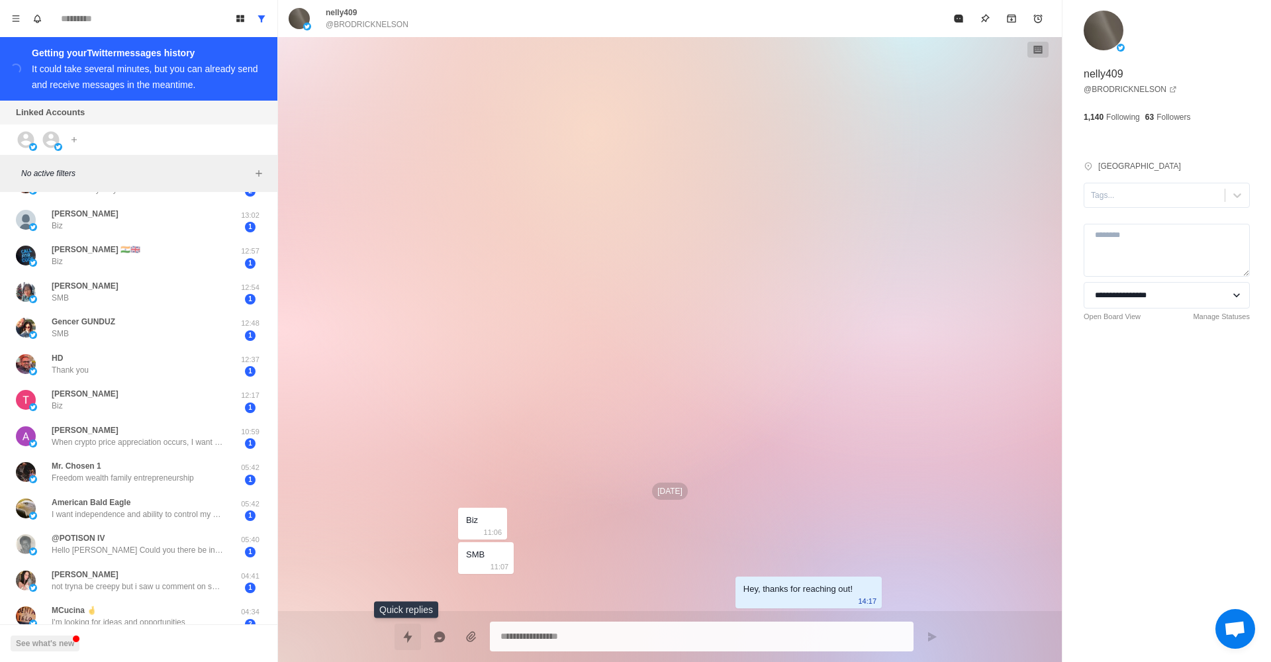
click at [412, 555] on icon "Quick replies" at bounding box center [407, 636] width 13 height 13
type textarea "*"
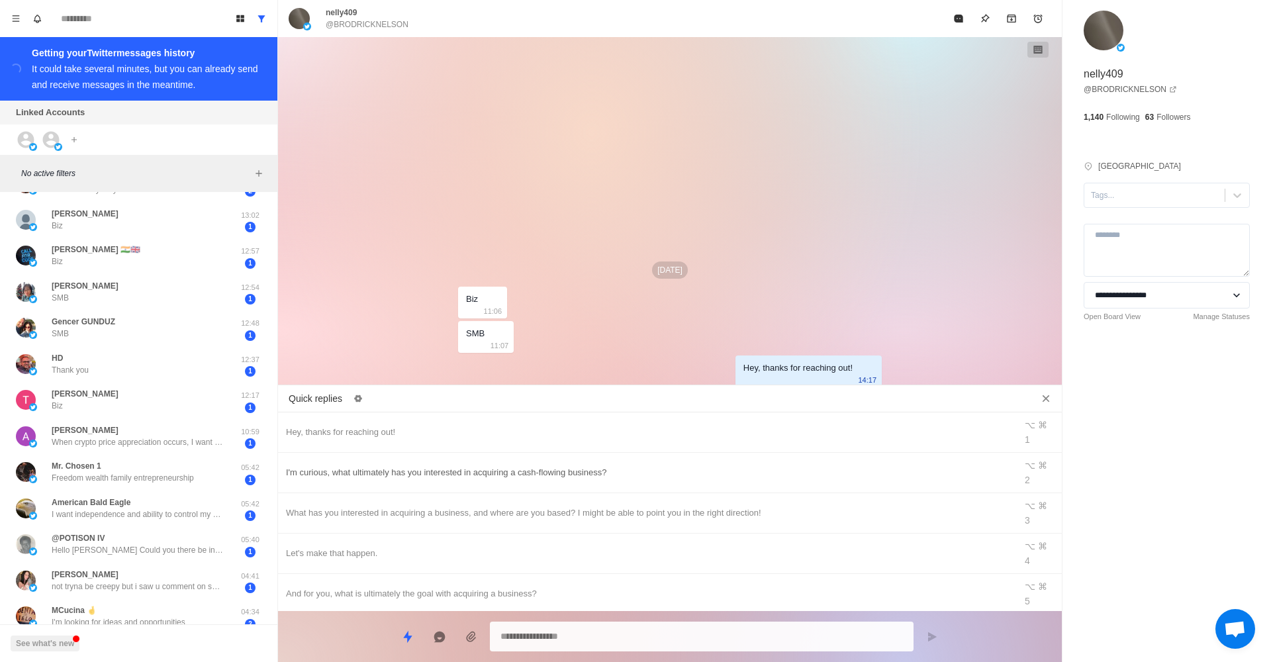
click at [426, 465] on div "I'm curious, what ultimately has you interested in acquiring a cash-flowing bus…" at bounding box center [646, 472] width 721 height 15
type textarea "**********"
click at [929, 555] on icon "Send message" at bounding box center [931, 636] width 11 height 11
type textarea "*"
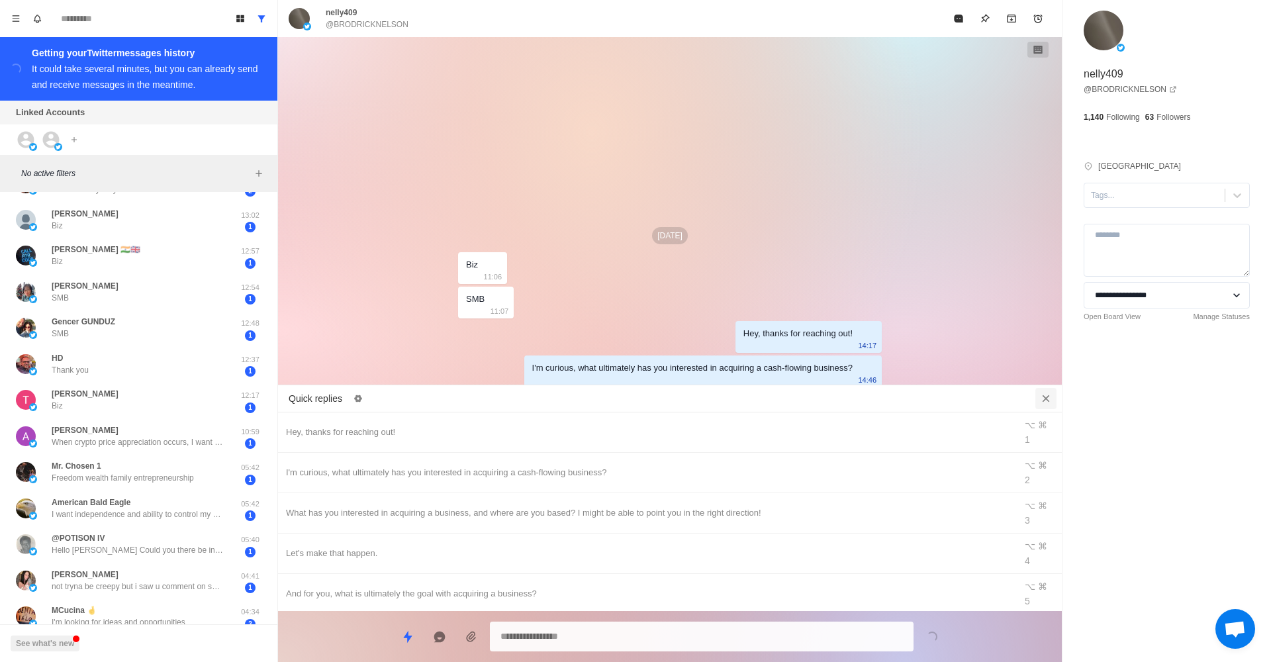
click at [972, 391] on button "Close quick replies" at bounding box center [1045, 398] width 21 height 21
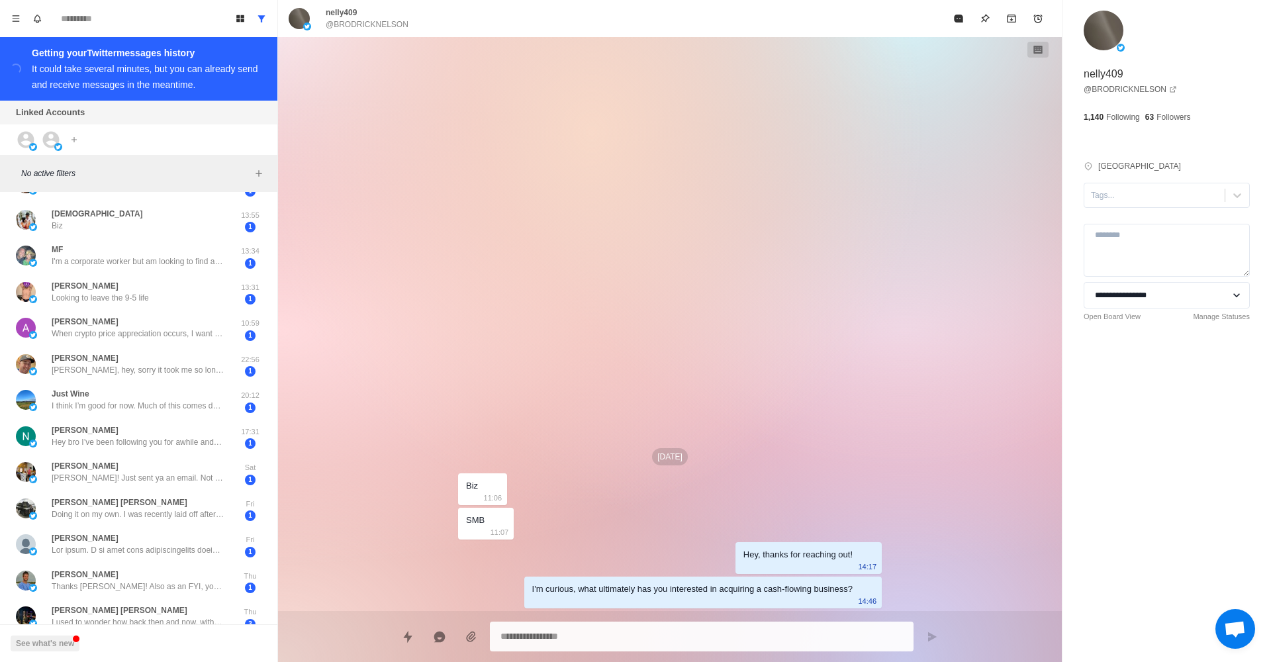
type textarea "*"
